Goal: Task Accomplishment & Management: Use online tool/utility

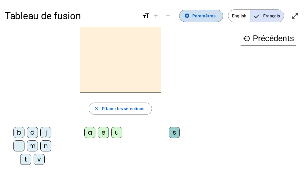
click at [201, 19] on span "Paramètres" at bounding box center [203, 15] width 23 height 7
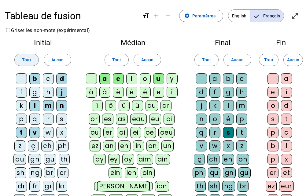
click at [33, 58] on span at bounding box center [27, 60] width 24 height 15
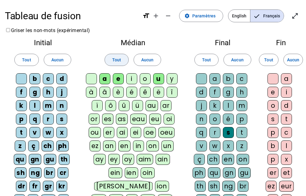
click at [118, 59] on span "Tout" at bounding box center [116, 59] width 9 height 7
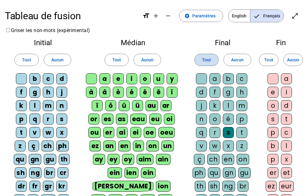
click at [205, 60] on span "Tout" at bounding box center [206, 59] width 9 height 7
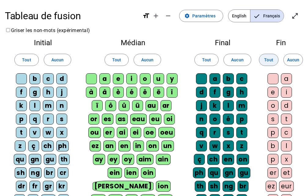
click at [272, 59] on span "Tout" at bounding box center [268, 59] width 9 height 7
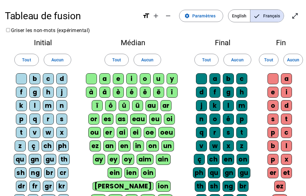
scroll to position [92, 0]
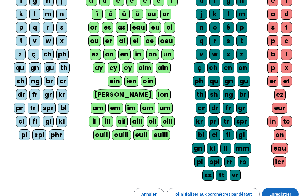
click at [286, 192] on span "Enregistrer" at bounding box center [280, 193] width 22 height 7
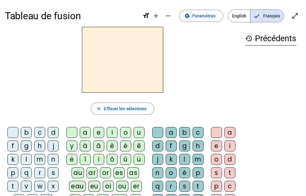
click at [12, 171] on div "p" at bounding box center [12, 172] width 11 height 11
click at [83, 129] on div "a" at bounding box center [85, 132] width 11 height 11
click at [171, 186] on div "r" at bounding box center [170, 186] width 11 height 11
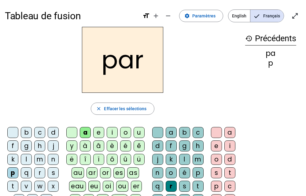
click at [39, 128] on div "c" at bounding box center [39, 132] width 11 height 11
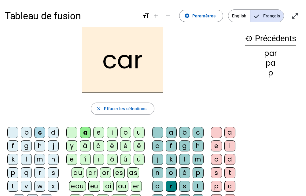
click at [182, 155] on div "l" at bounding box center [184, 159] width 11 height 11
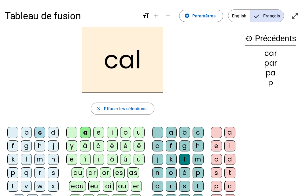
click at [27, 186] on div "v" at bounding box center [26, 186] width 11 height 11
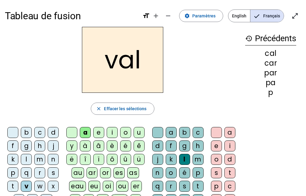
click at [25, 128] on div "b" at bounding box center [26, 132] width 11 height 11
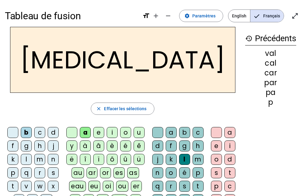
click at [194, 129] on div "c" at bounding box center [197, 132] width 11 height 11
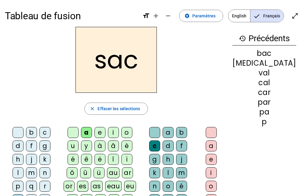
click at [173, 167] on div "l" at bounding box center [167, 172] width 11 height 11
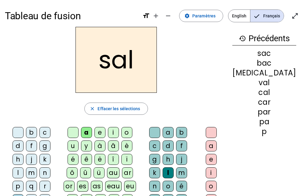
click at [158, 128] on div at bounding box center [154, 132] width 11 height 11
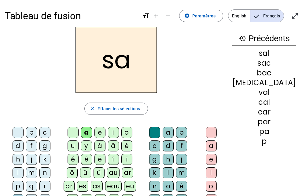
click at [78, 140] on div "u" at bounding box center [72, 145] width 11 height 11
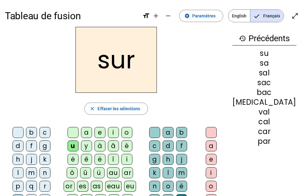
click at [24, 140] on div "d" at bounding box center [18, 145] width 11 height 11
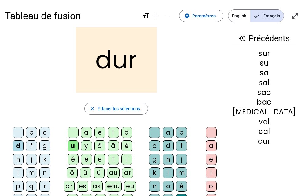
click at [37, 167] on div "m" at bounding box center [31, 172] width 11 height 11
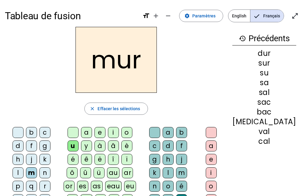
click at [14, 181] on div "p" at bounding box center [18, 186] width 11 height 11
